Goal: Transaction & Acquisition: Book appointment/travel/reservation

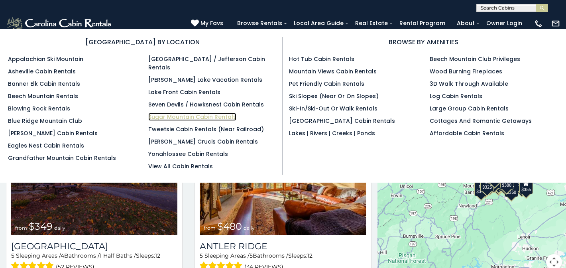
click at [158, 113] on link "Sugar Mountain Cabin Rentals" at bounding box center [192, 117] width 88 height 8
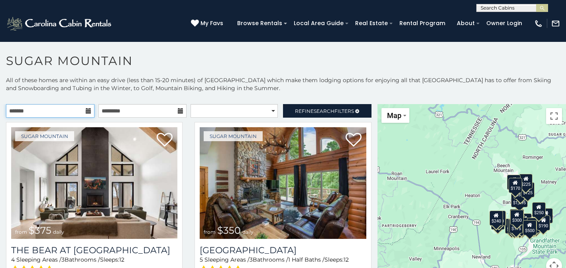
click at [45, 114] on input "text" at bounding box center [50, 111] width 88 height 14
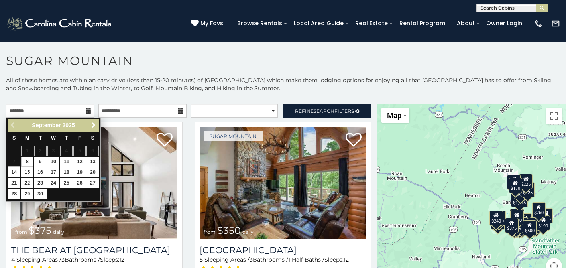
click at [95, 125] on span "Next" at bounding box center [93, 125] width 6 height 6
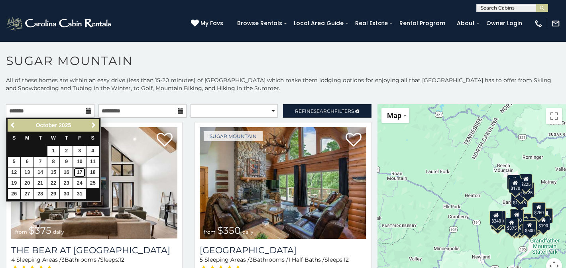
click at [80, 172] on link "17" at bounding box center [79, 172] width 12 height 10
type input "**********"
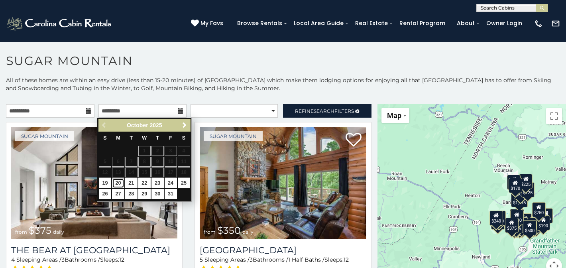
click at [116, 185] on link "20" at bounding box center [118, 183] width 12 height 10
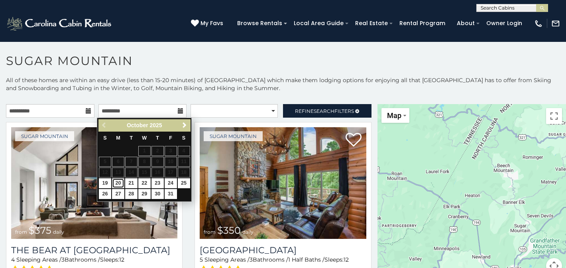
type input "**********"
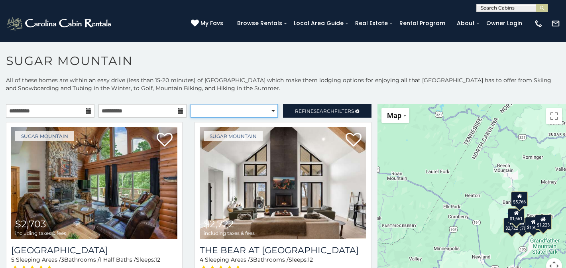
click at [269, 111] on select "**********" at bounding box center [233, 111] width 87 height 14
select select "*********"
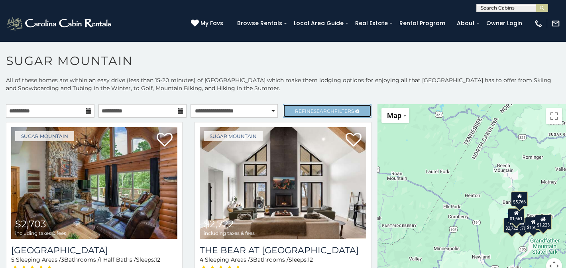
click at [313, 111] on span "Search" at bounding box center [323, 111] width 21 height 6
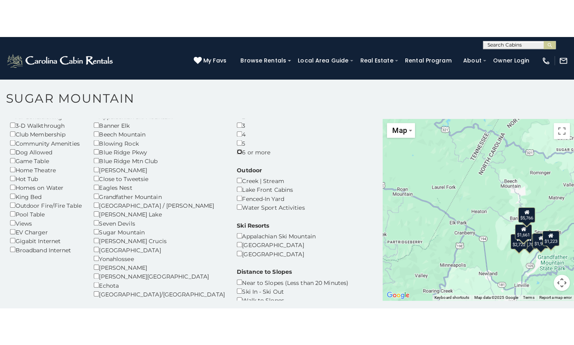
scroll to position [4, 0]
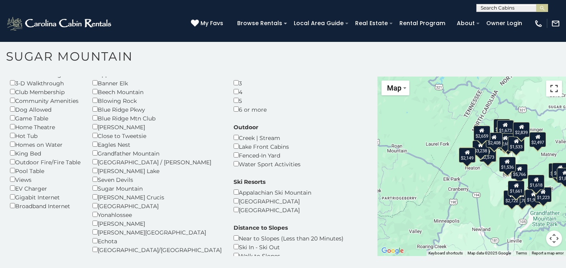
click at [548, 93] on button "Toggle fullscreen view" at bounding box center [554, 88] width 16 height 16
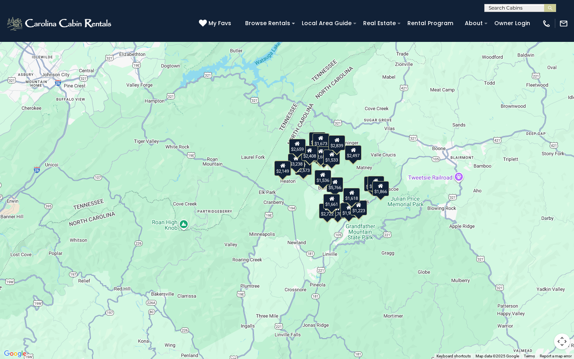
click at [564, 12] on button "Toggle fullscreen view" at bounding box center [562, 12] width 16 height 16
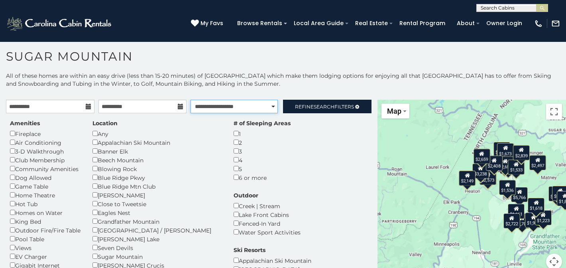
click at [263, 107] on select "**********" at bounding box center [233, 107] width 87 height 14
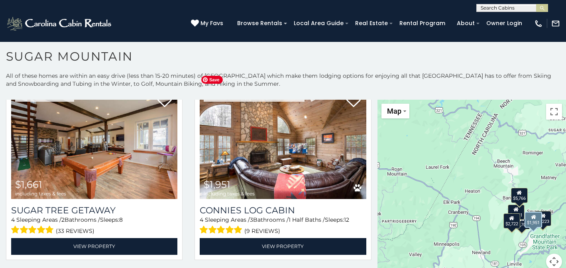
scroll to position [228, 0]
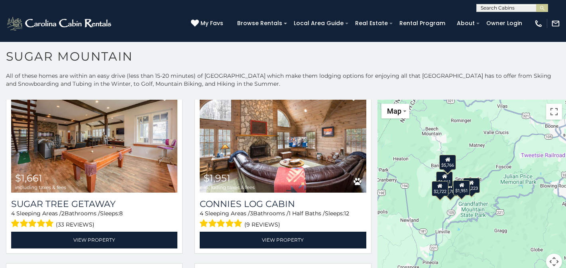
drag, startPoint x: 501, startPoint y: 174, endPoint x: 429, endPoint y: 141, distance: 79.5
click at [429, 141] on div "$2,703 $2,722 $1,661 $1,951 $5,766 $1,223" at bounding box center [471, 189] width 188 height 179
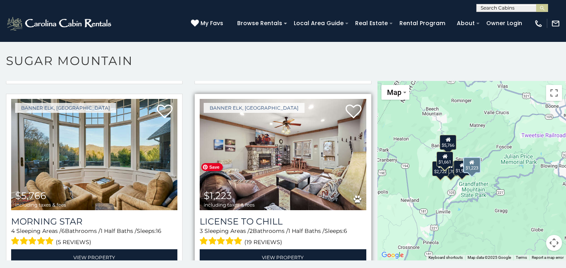
scroll to position [380, 0]
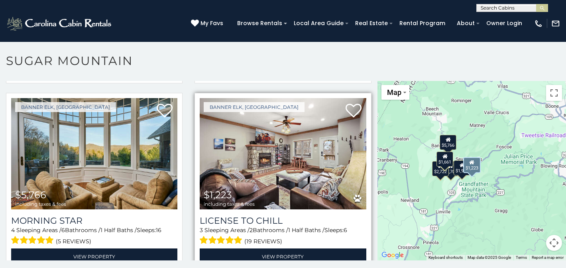
click at [265, 209] on div "License to Chill 3 Sleeping Areas / 2 Bathrooms / 1 Half Baths / Sleeps: 6 (19 …" at bounding box center [283, 236] width 166 height 55
click at [262, 160] on img at bounding box center [283, 154] width 166 height 112
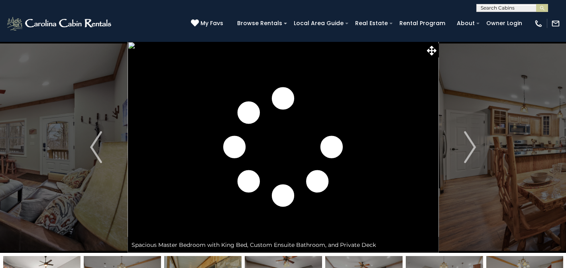
click at [470, 145] on img "Next" at bounding box center [470, 147] width 12 height 32
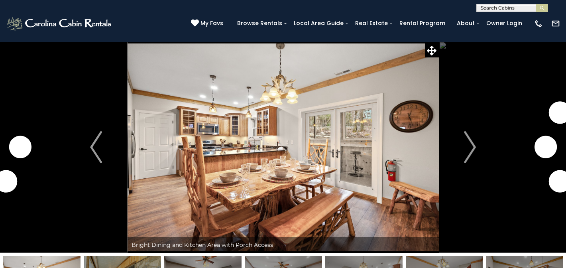
click at [470, 145] on img "Next" at bounding box center [470, 147] width 12 height 32
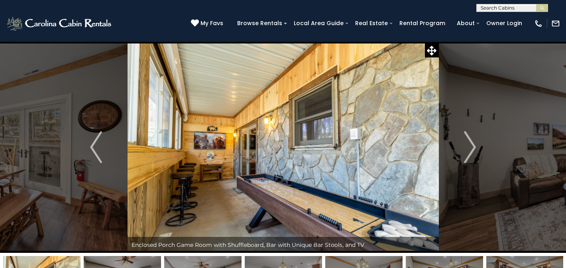
click at [470, 145] on img "Next" at bounding box center [470, 147] width 12 height 32
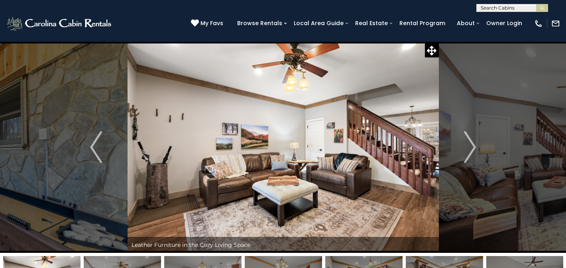
click at [470, 145] on img "Next" at bounding box center [470, 147] width 12 height 32
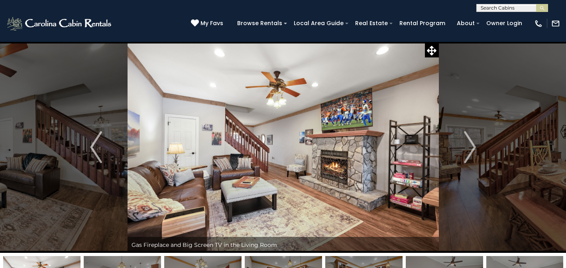
click at [470, 145] on img "Next" at bounding box center [470, 147] width 12 height 32
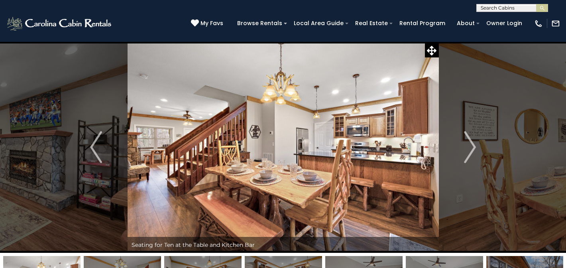
click at [470, 145] on img "Next" at bounding box center [470, 147] width 12 height 32
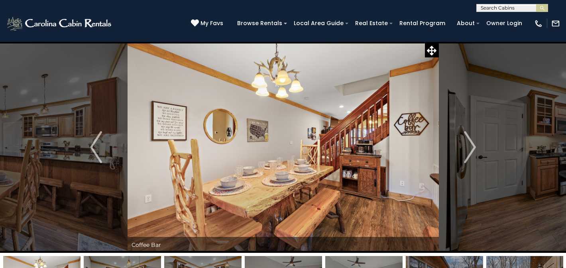
click at [470, 145] on img "Next" at bounding box center [470, 147] width 12 height 32
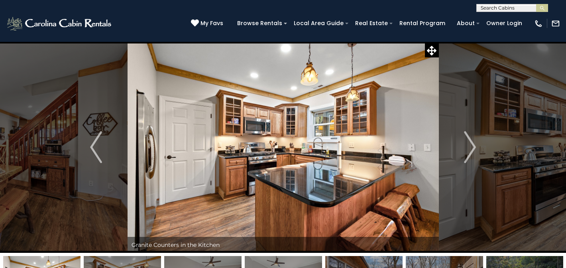
click at [470, 145] on img "Next" at bounding box center [470, 147] width 12 height 32
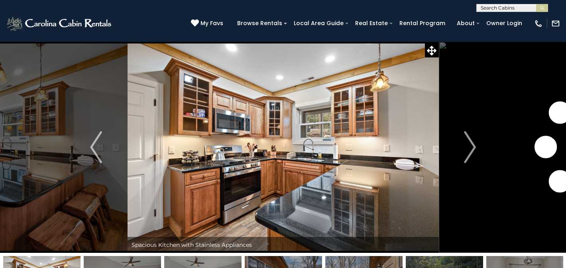
click at [470, 145] on img "Next" at bounding box center [470, 147] width 12 height 32
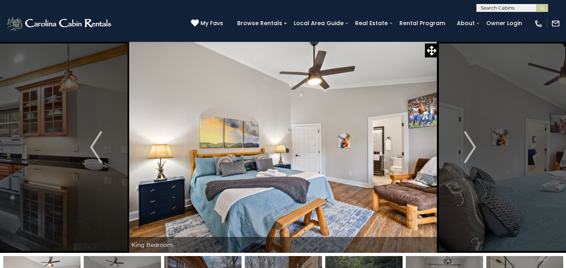
click at [470, 145] on img "Next" at bounding box center [470, 147] width 12 height 32
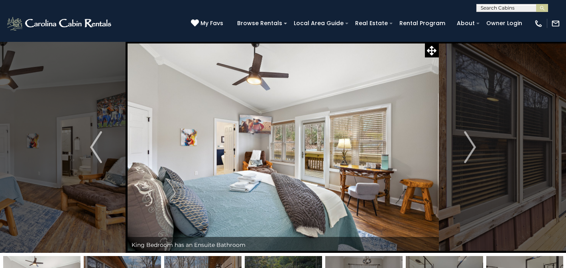
click at [470, 145] on img "Next" at bounding box center [470, 147] width 12 height 32
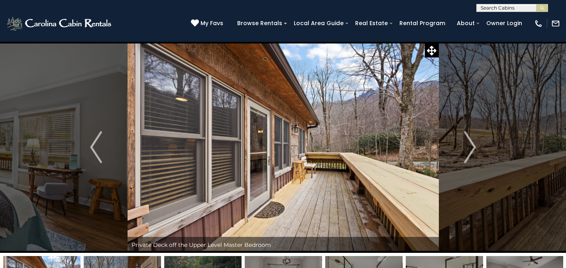
click at [470, 145] on img "Next" at bounding box center [470, 147] width 12 height 32
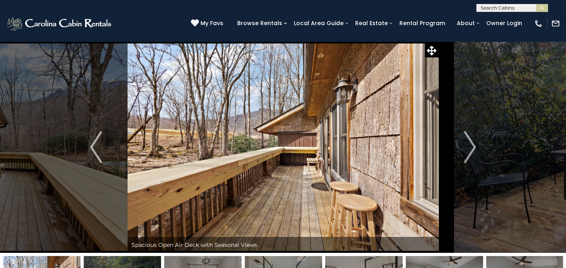
click at [470, 145] on img "Next" at bounding box center [470, 147] width 12 height 32
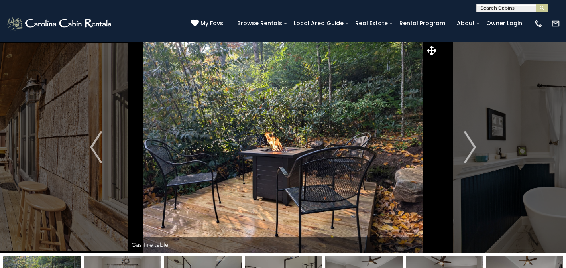
click at [470, 145] on img "Next" at bounding box center [470, 147] width 12 height 32
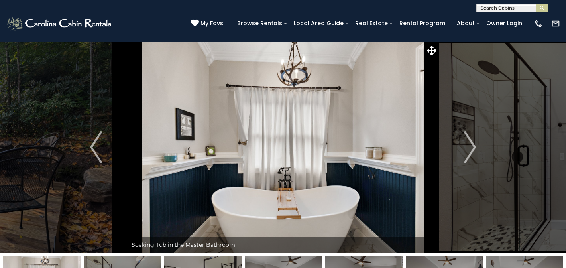
click at [470, 145] on img "Next" at bounding box center [470, 147] width 12 height 32
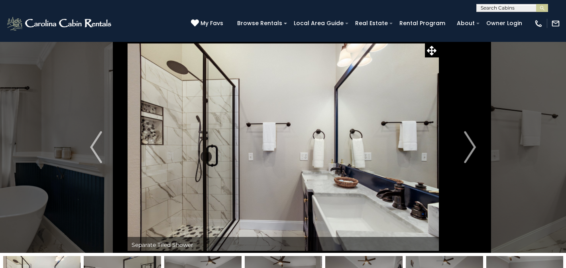
click at [470, 145] on img "Next" at bounding box center [470, 147] width 12 height 32
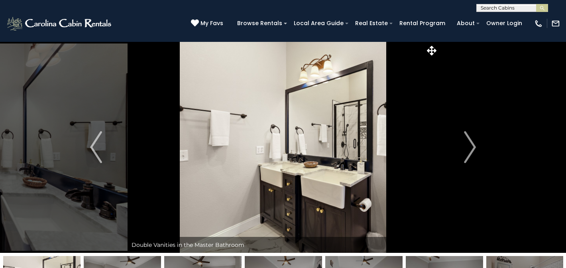
click at [470, 145] on img "Next" at bounding box center [470, 147] width 12 height 32
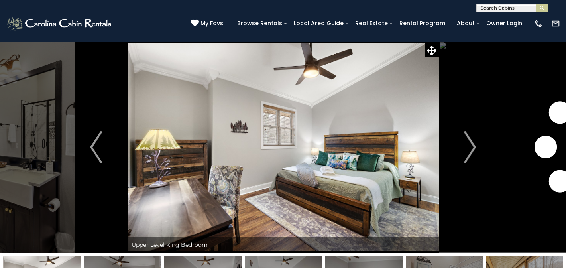
click at [470, 145] on img "Next" at bounding box center [470, 147] width 12 height 32
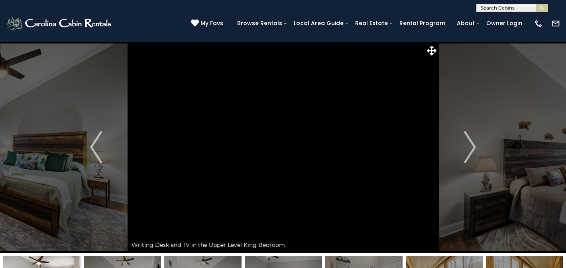
click at [470, 145] on img "Next" at bounding box center [470, 147] width 12 height 32
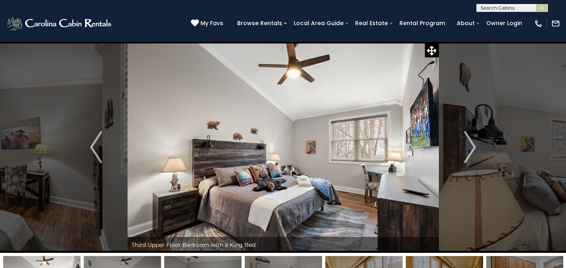
click at [470, 145] on img "Next" at bounding box center [470, 147] width 12 height 32
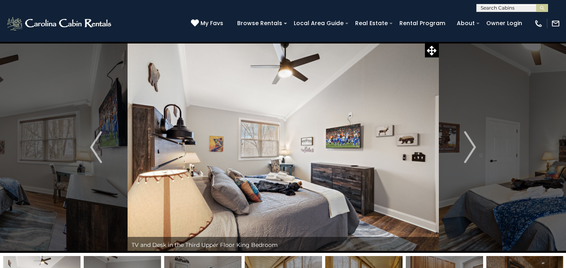
click at [470, 145] on img "Next" at bounding box center [470, 147] width 12 height 32
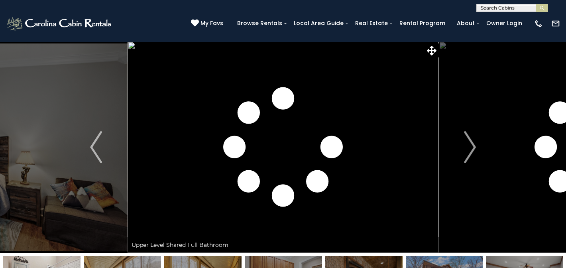
click at [470, 145] on img "Next" at bounding box center [470, 147] width 12 height 32
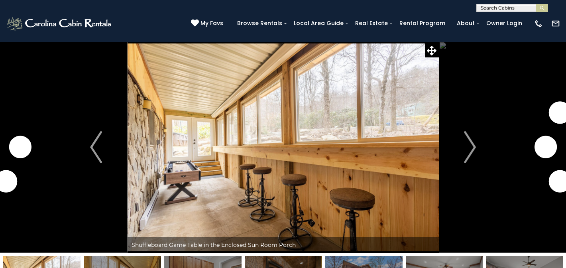
click at [470, 145] on img "Next" at bounding box center [470, 147] width 12 height 32
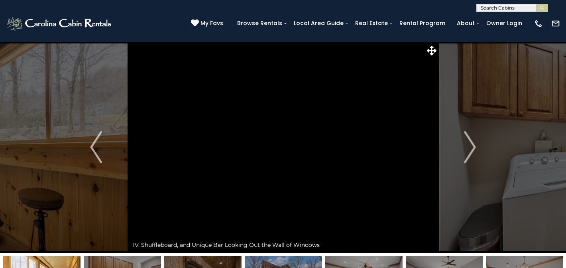
click at [470, 145] on img "Next" at bounding box center [470, 147] width 12 height 32
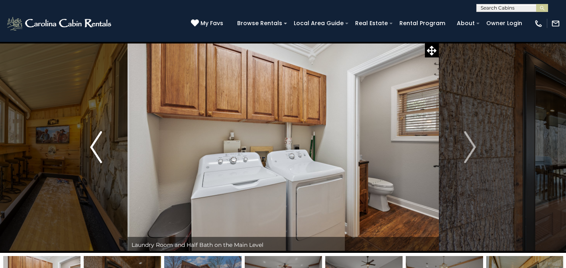
click at [78, 164] on button "Previous" at bounding box center [96, 146] width 63 height 211
